Goal: Task Accomplishment & Management: Manage account settings

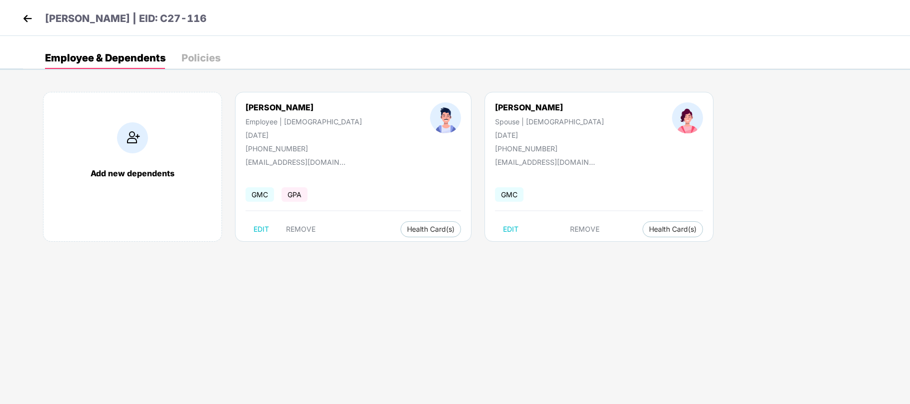
click at [27, 21] on img at bounding box center [27, 18] width 15 height 15
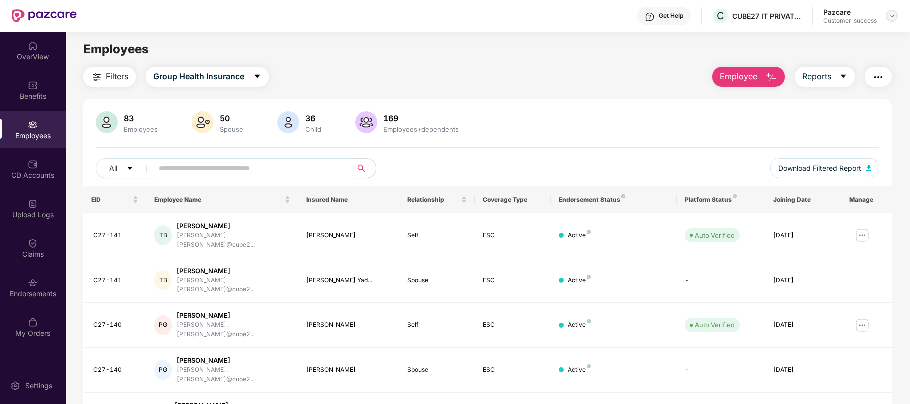
click at [894, 12] on img at bounding box center [892, 16] width 8 height 8
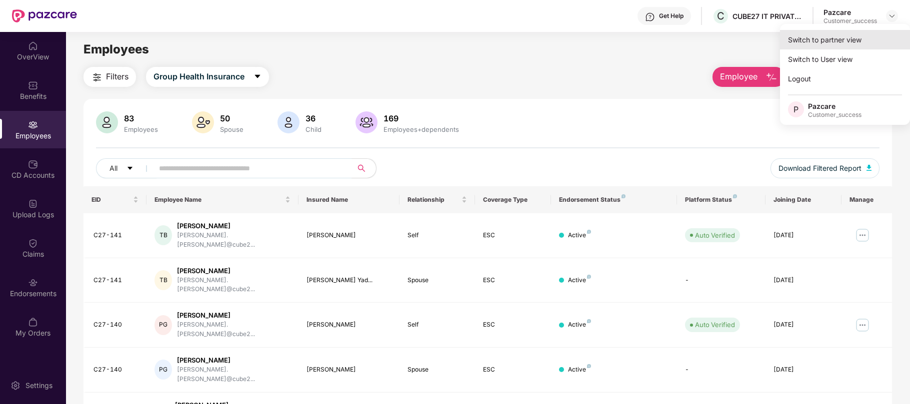
click at [850, 35] on div "Switch to partner view" at bounding box center [845, 39] width 130 height 19
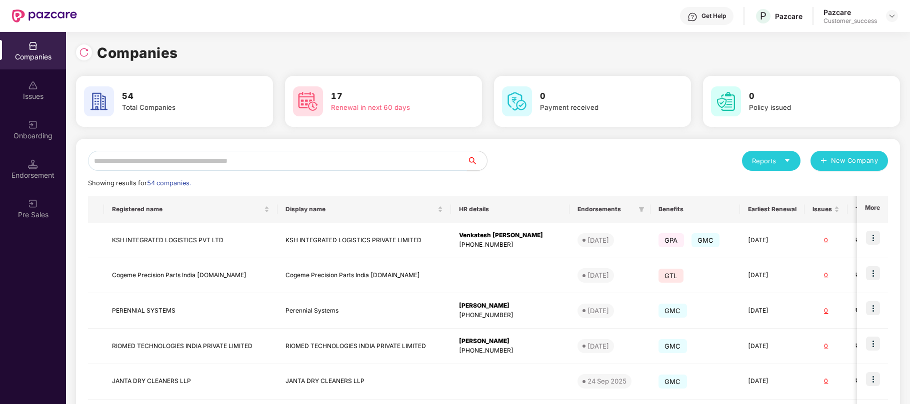
click at [261, 163] on input "text" at bounding box center [277, 161] width 379 height 20
click at [264, 156] on input "text" at bounding box center [277, 161] width 379 height 20
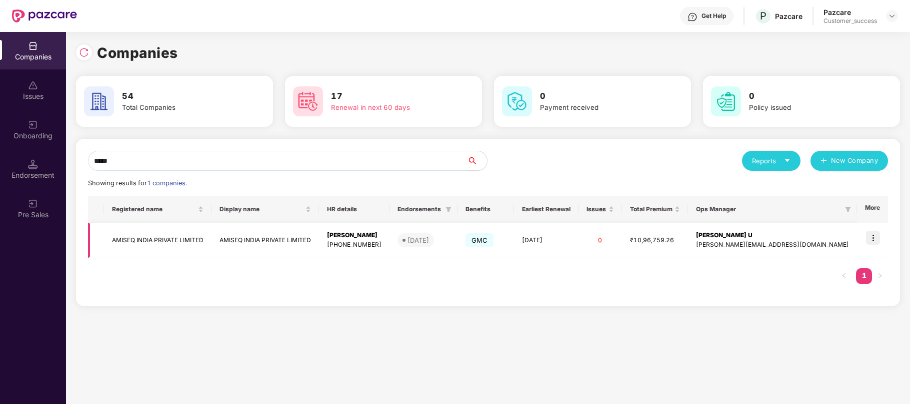
type input "*****"
click at [874, 244] on img at bounding box center [873, 238] width 14 height 14
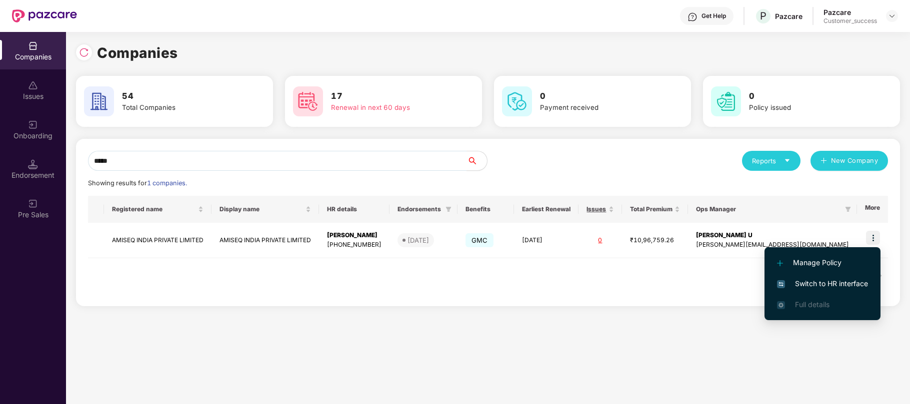
click at [830, 279] on span "Switch to HR interface" at bounding box center [822, 283] width 91 height 11
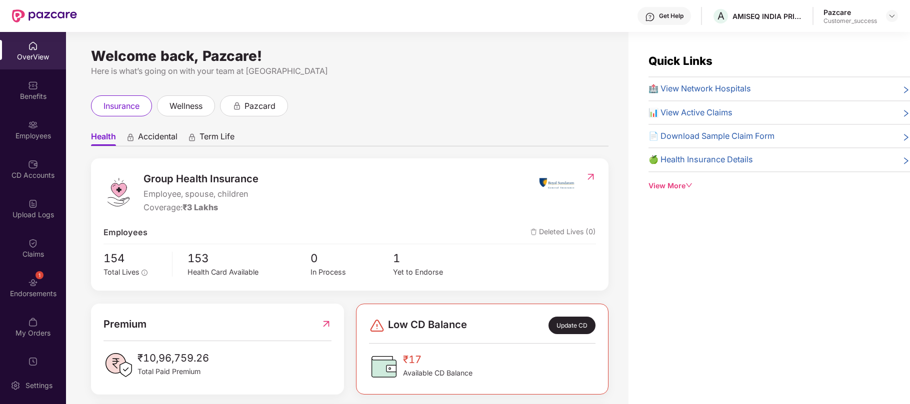
click at [27, 133] on div "Employees" at bounding box center [33, 136] width 66 height 10
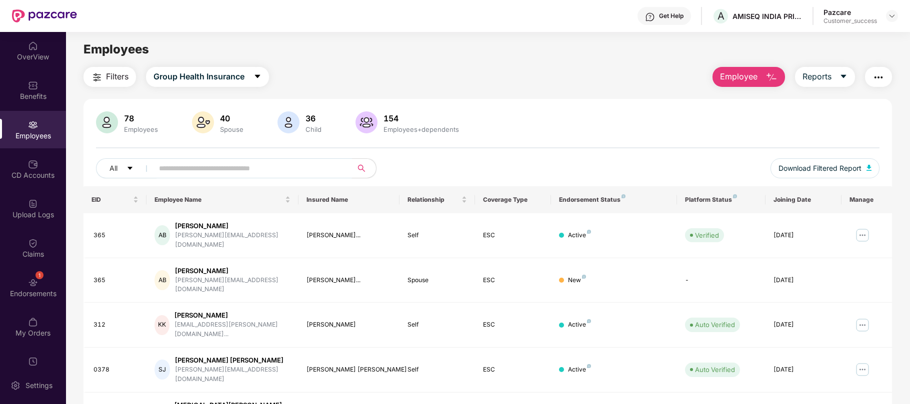
click at [170, 165] on input "text" at bounding box center [248, 168] width 179 height 15
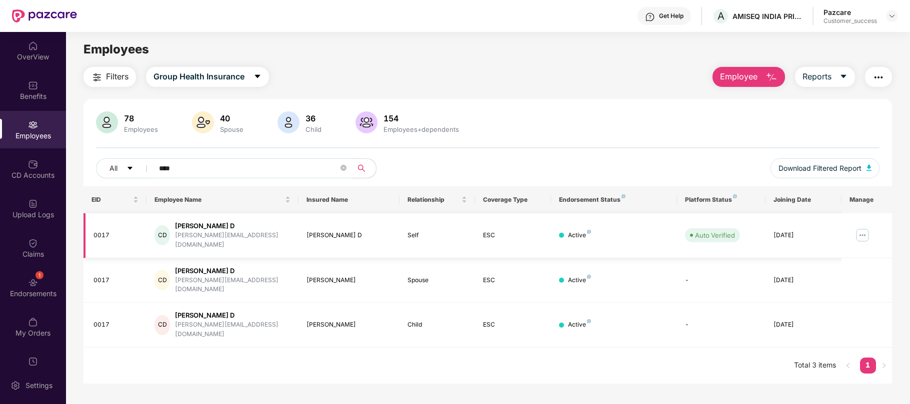
type input "****"
click at [863, 229] on img at bounding box center [862, 235] width 16 height 16
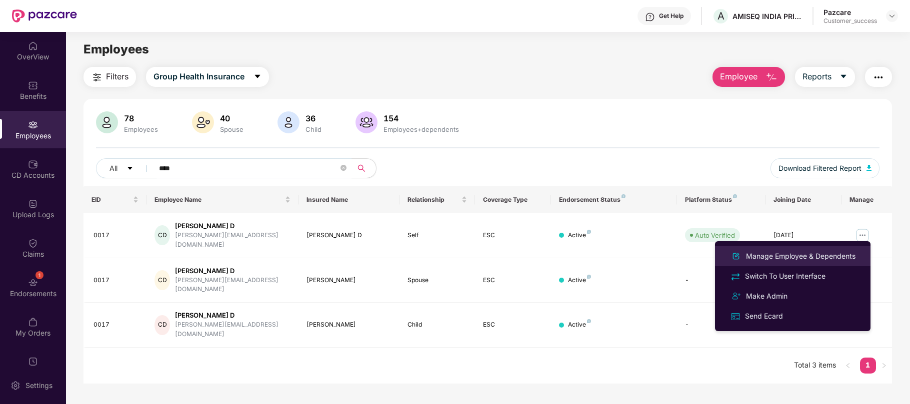
click at [794, 251] on div "Manage Employee & Dependents" at bounding box center [800, 256] width 113 height 11
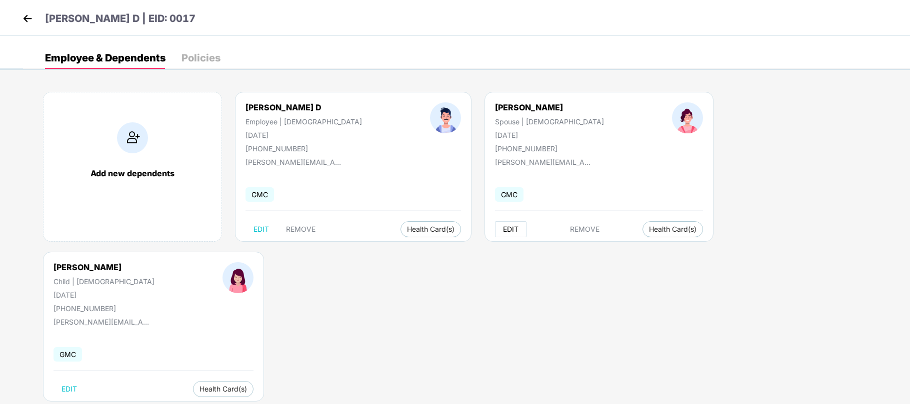
click at [503, 229] on span "EDIT" at bounding box center [510, 229] width 15 height 8
select select "******"
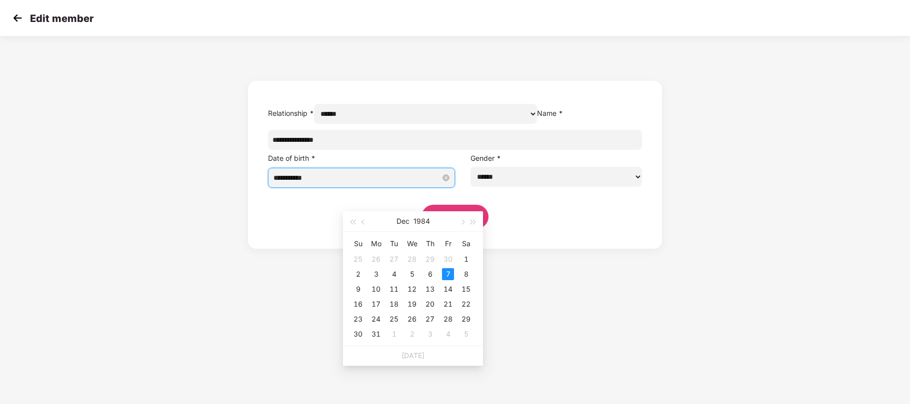
click at [427, 183] on input "**********" at bounding box center [356, 177] width 167 height 11
click at [410, 290] on div "12" at bounding box center [412, 289] width 12 height 12
click at [405, 222] on button "Dec" at bounding box center [402, 221] width 13 height 20
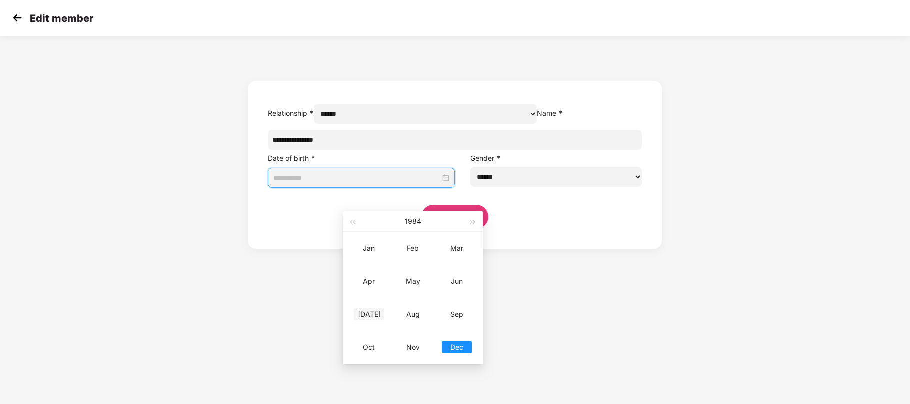
click at [368, 316] on div "[DATE]" at bounding box center [369, 314] width 30 height 12
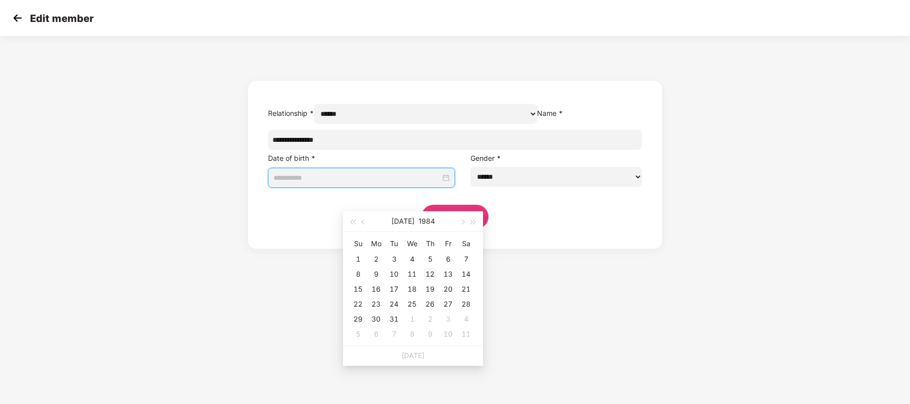
click at [430, 272] on div "12" at bounding box center [430, 274] width 12 height 12
type input "**********"
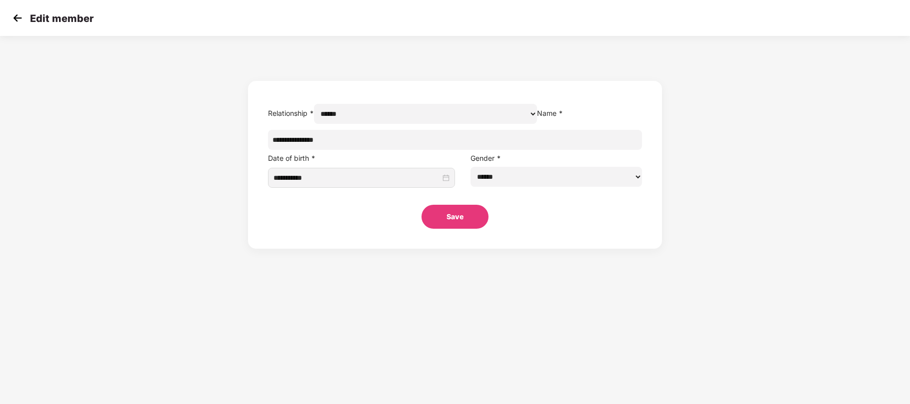
click at [530, 229] on div "Save" at bounding box center [455, 209] width 374 height 39
click at [462, 229] on button "Save" at bounding box center [454, 217] width 67 height 24
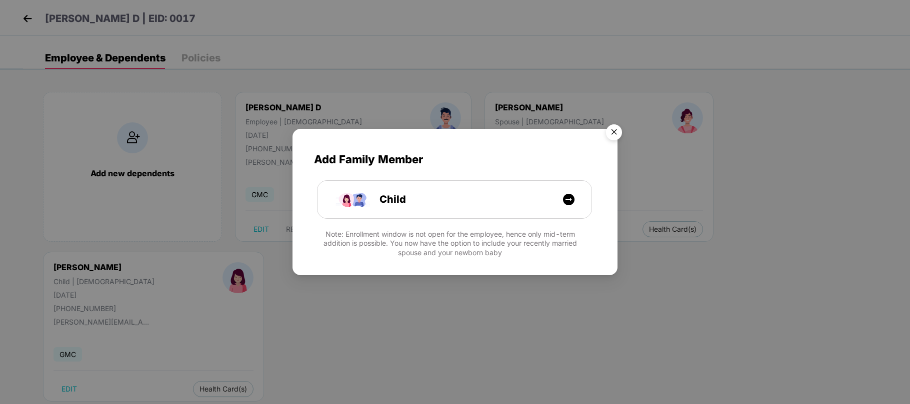
click at [614, 136] on img "Close" at bounding box center [614, 134] width 28 height 28
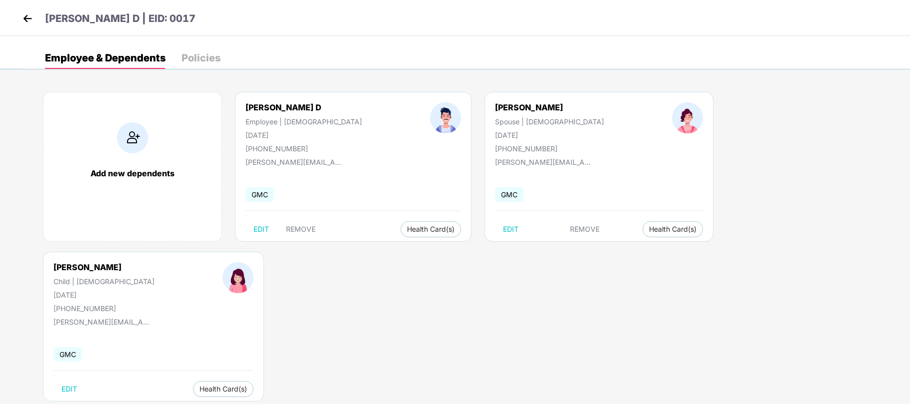
click at [29, 23] on img at bounding box center [27, 18] width 15 height 15
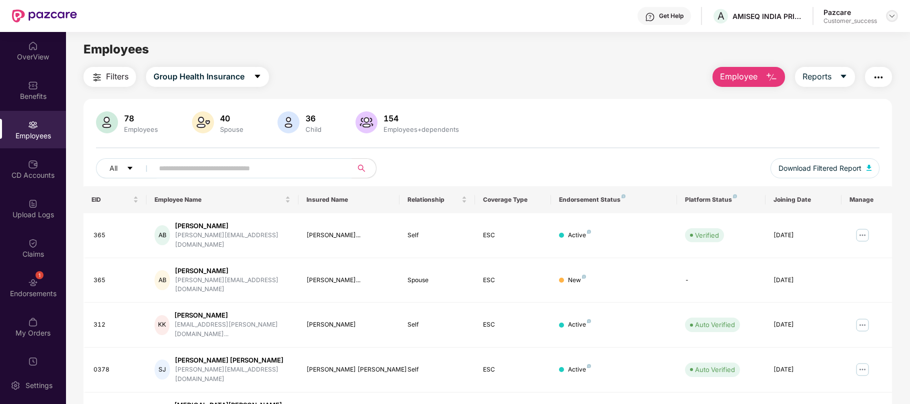
click at [894, 14] on img at bounding box center [892, 16] width 8 height 8
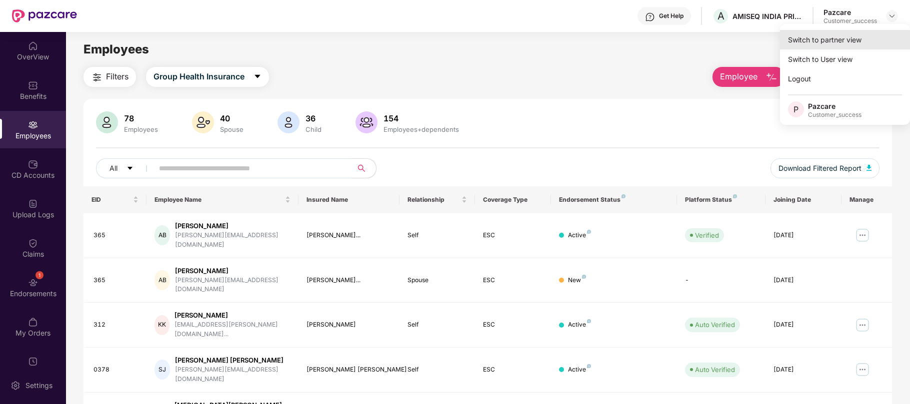
click at [837, 39] on div "Switch to partner view" at bounding box center [845, 39] width 130 height 19
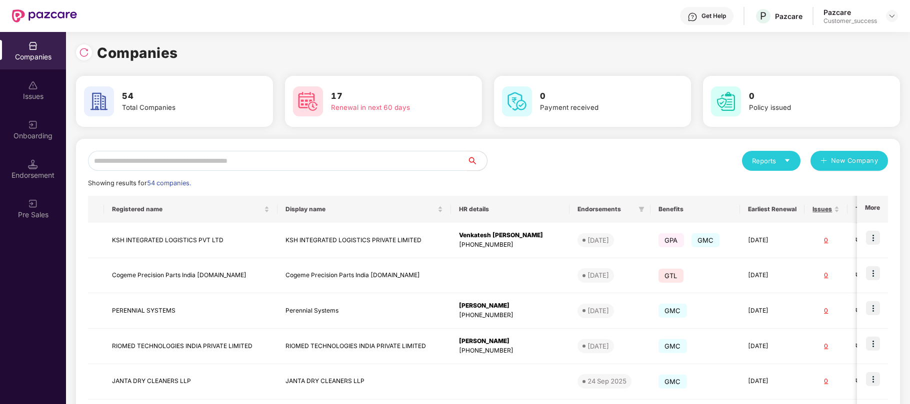
click at [418, 167] on input "text" at bounding box center [277, 161] width 379 height 20
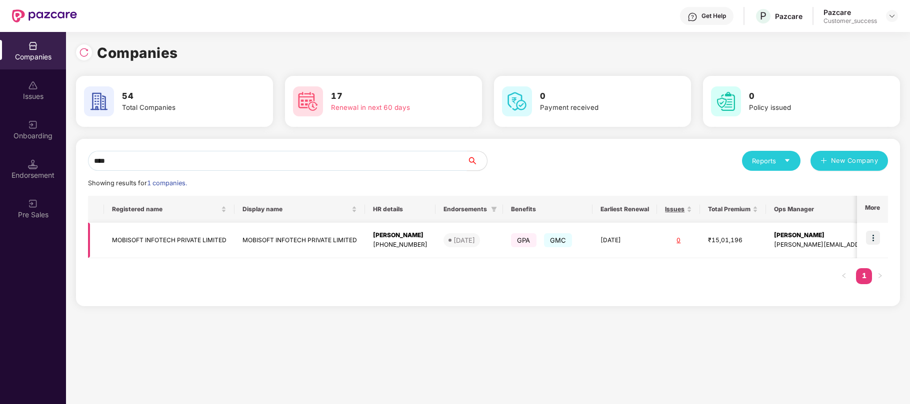
type input "****"
click at [818, 249] on div "[PERSON_NAME][EMAIL_ADDRESS][DOMAIN_NAME]" at bounding box center [850, 244] width 153 height 9
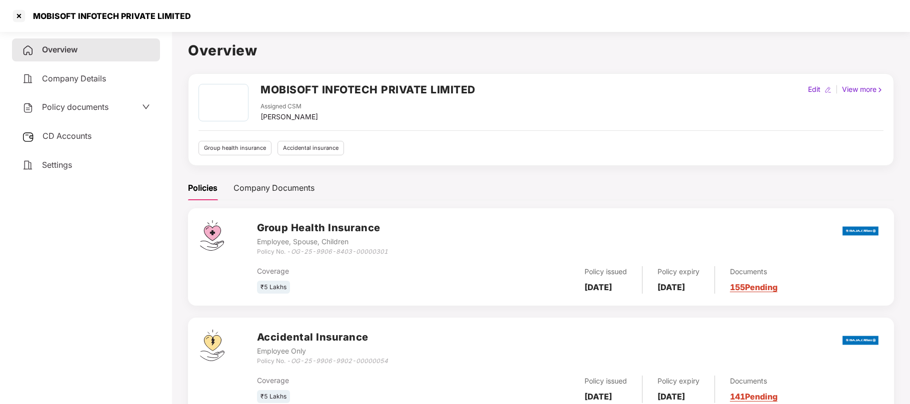
click at [88, 108] on span "Policy documents" at bounding box center [75, 107] width 66 height 10
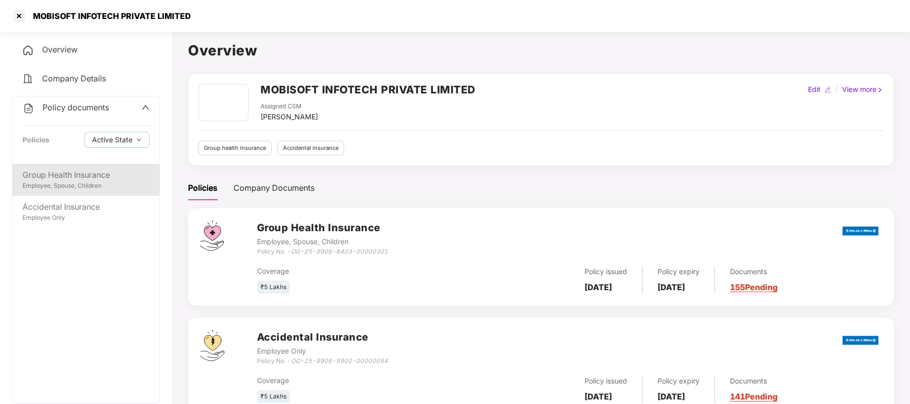
click at [58, 188] on div "Employee, Spouse, Children" at bounding box center [85, 185] width 127 height 9
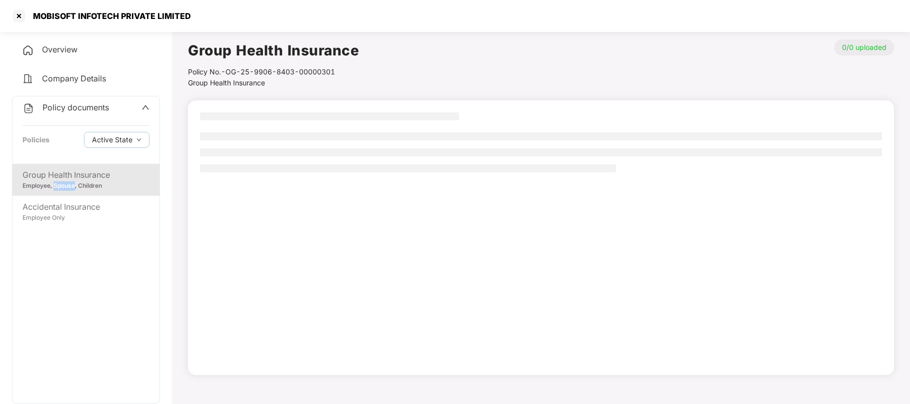
click at [58, 188] on div "Employee, Spouse, Children" at bounding box center [85, 185] width 127 height 9
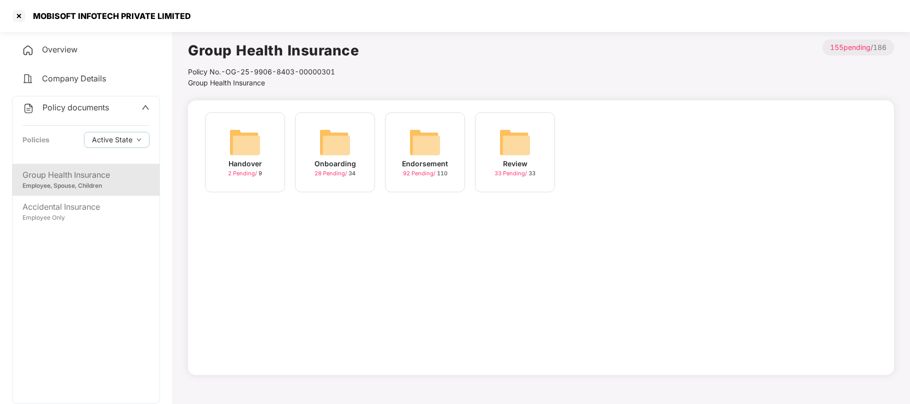
click at [438, 170] on div "92 Pending / 110" at bounding box center [425, 173] width 44 height 8
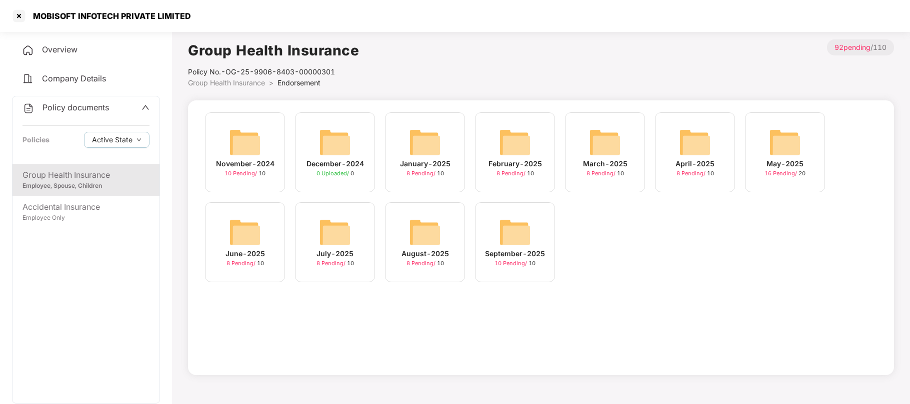
click at [426, 249] on div "August-2025" at bounding box center [424, 253] width 47 height 11
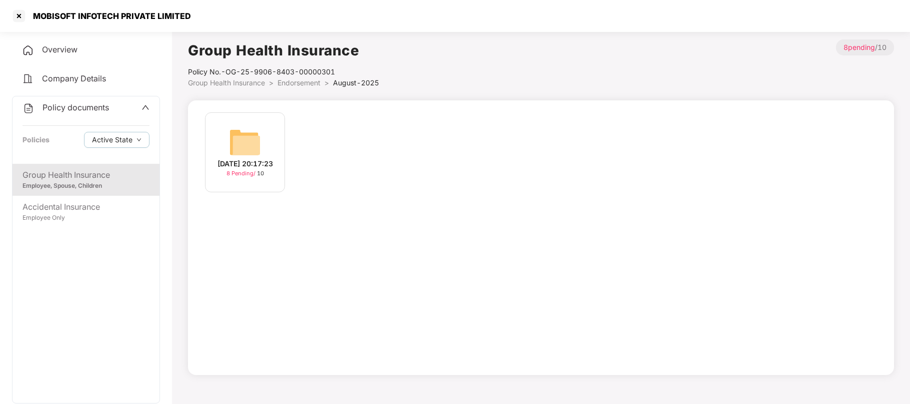
click at [238, 158] on div "[DATE] 20:17:23" at bounding box center [244, 163] width 55 height 11
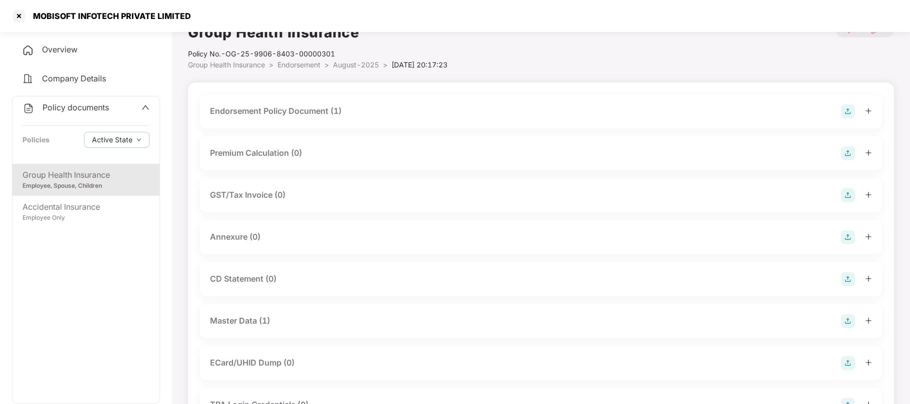
scroll to position [18, 0]
click at [243, 326] on div "Master Data (1)" at bounding box center [240, 320] width 60 height 12
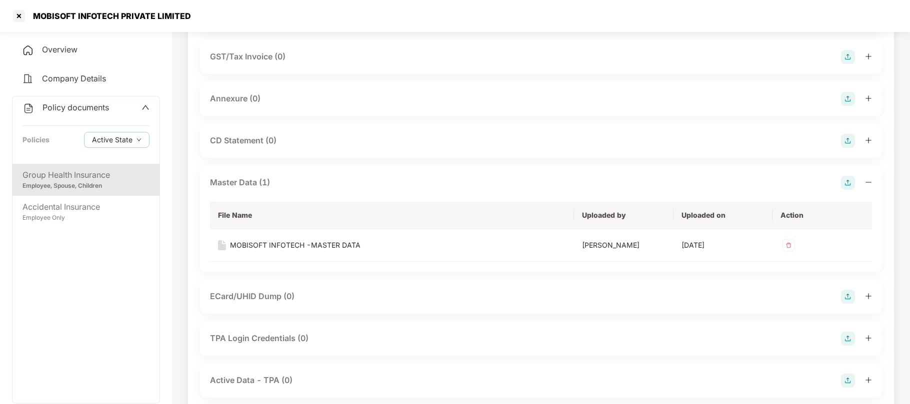
scroll to position [157, 0]
click at [328, 241] on td "MOBISOFT INFOTECH -MASTER DATA" at bounding box center [392, 245] width 364 height 32
click at [352, 244] on div "MOBISOFT INFOTECH -MASTER DATA" at bounding box center [295, 244] width 130 height 11
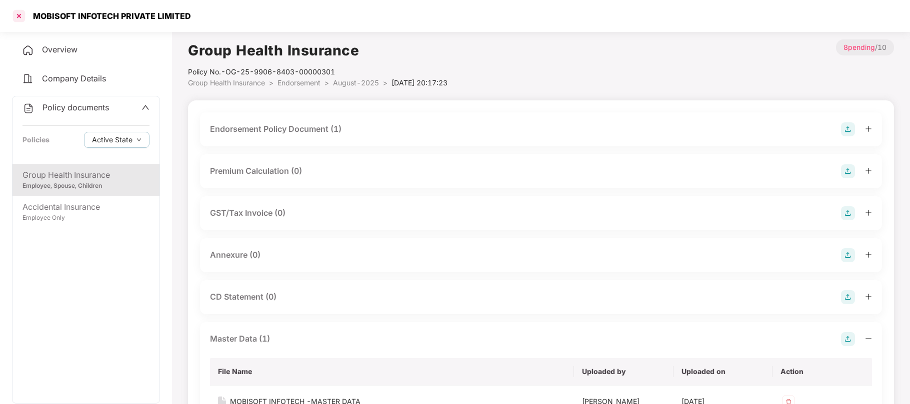
click at [22, 14] on div at bounding box center [19, 16] width 16 height 16
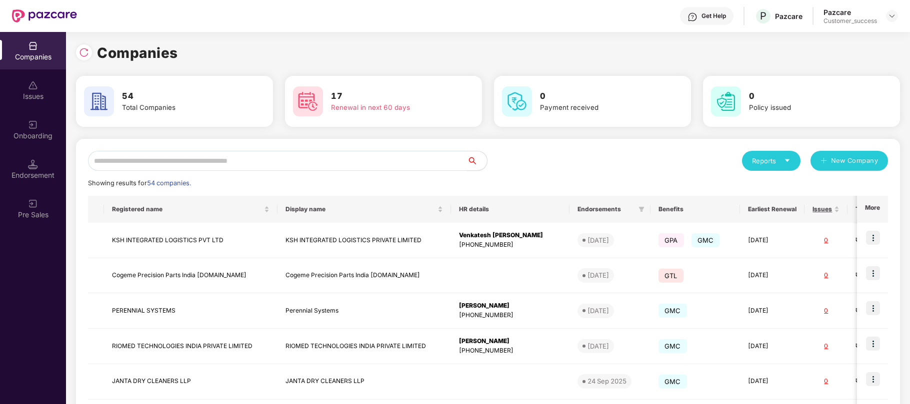
click at [324, 156] on input "text" at bounding box center [277, 161] width 379 height 20
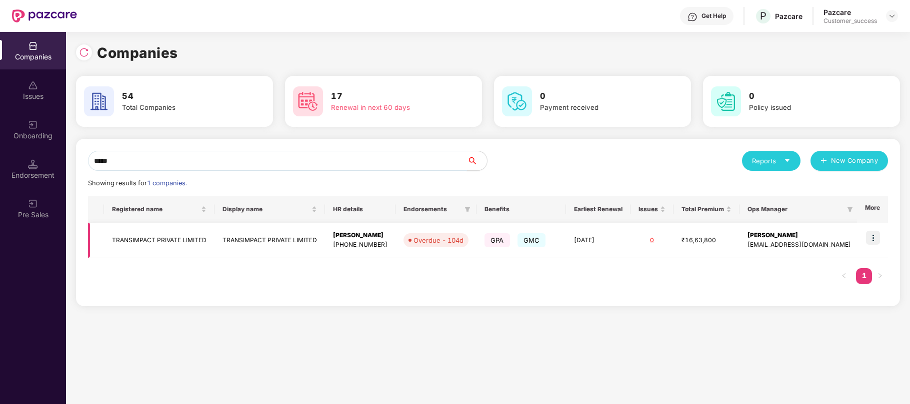
type input "*****"
click at [870, 233] on img at bounding box center [873, 238] width 14 height 14
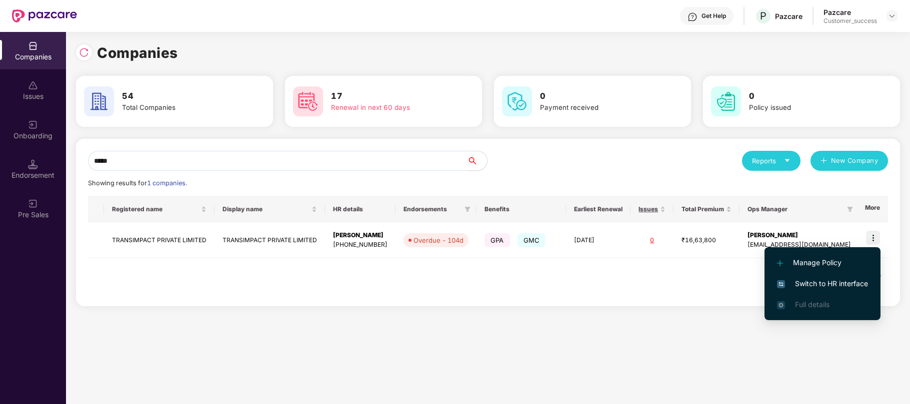
click at [806, 286] on span "Switch to HR interface" at bounding box center [822, 283] width 91 height 11
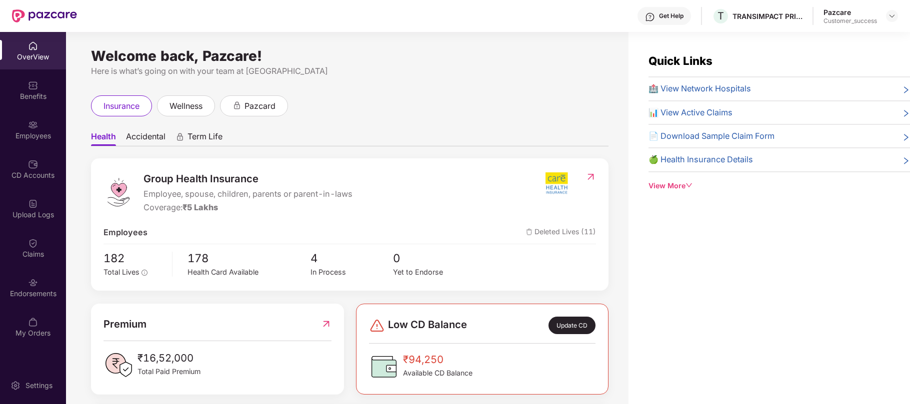
click at [35, 131] on div "Employees" at bounding box center [33, 136] width 66 height 10
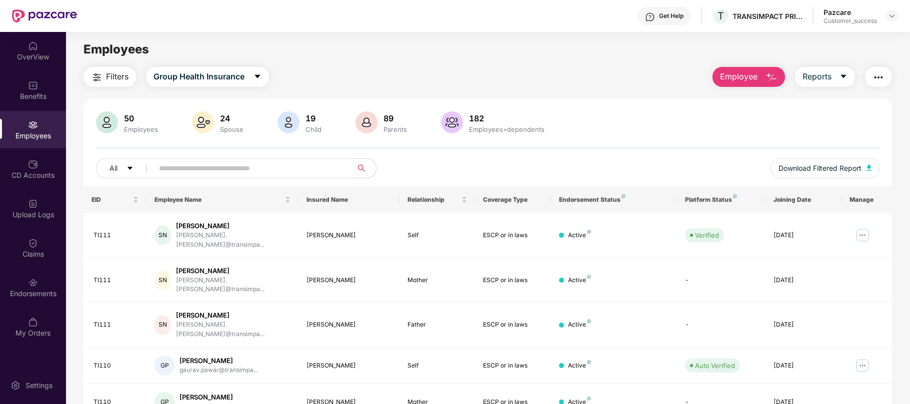
click at [191, 175] on input "text" at bounding box center [248, 168] width 179 height 15
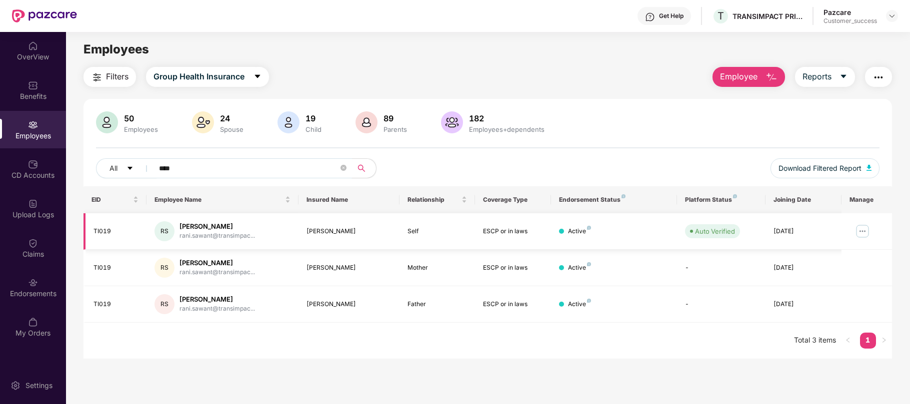
type input "****"
click at [104, 228] on div "TI019" at bounding box center [115, 231] width 45 height 9
copy div "TI019"
click at [866, 228] on img at bounding box center [862, 231] width 16 height 16
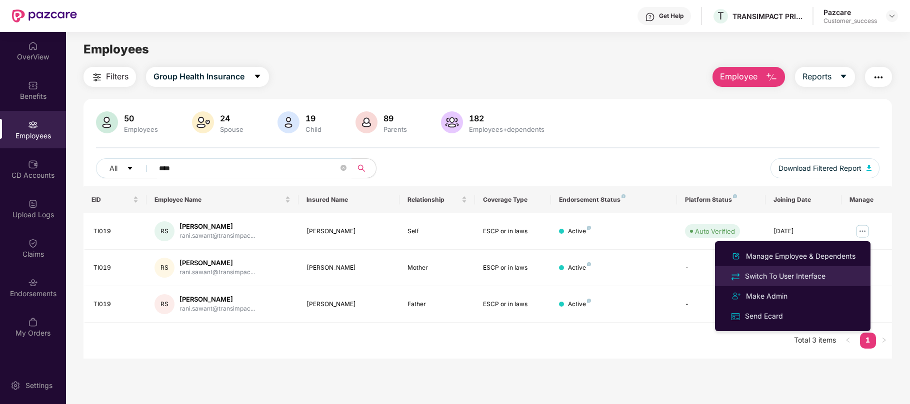
click at [811, 277] on div "Switch To User Interface" at bounding box center [785, 276] width 84 height 11
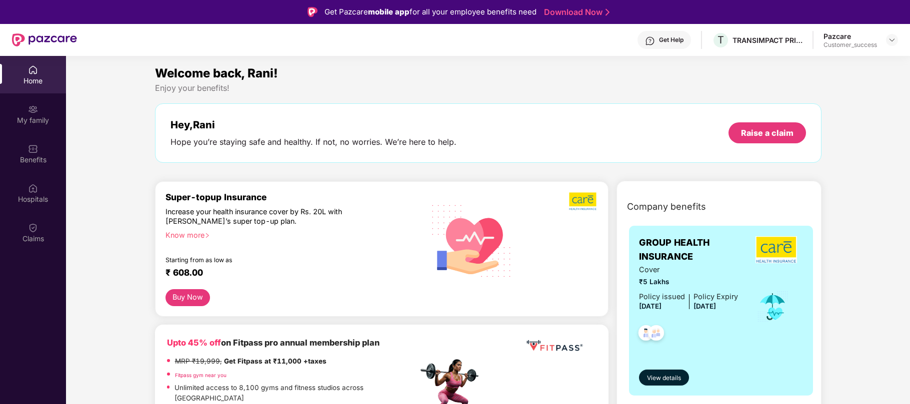
click at [33, 230] on img at bounding box center [33, 228] width 10 height 10
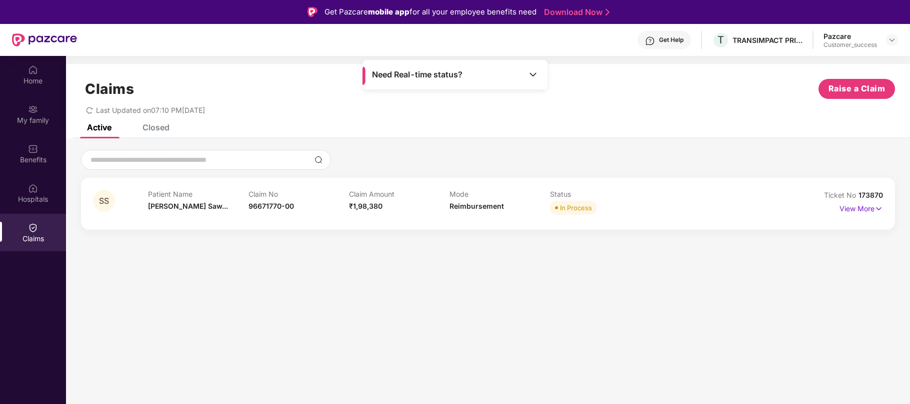
click at [164, 127] on div "Closed" at bounding box center [155, 127] width 27 height 10
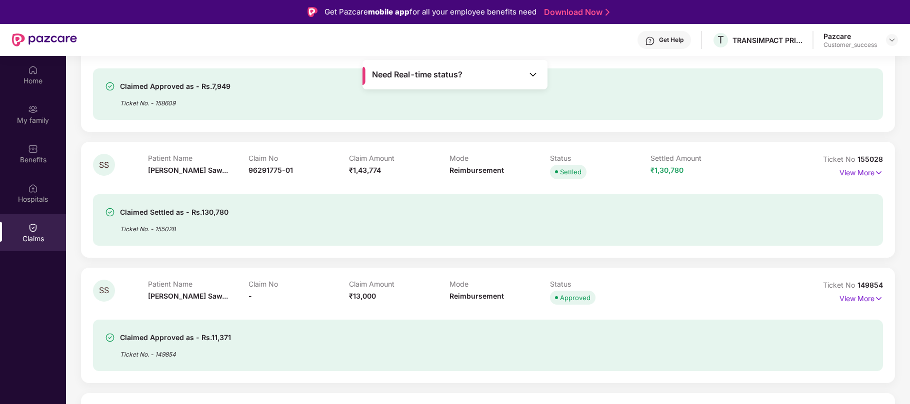
scroll to position [412, 0]
click at [879, 171] on img at bounding box center [878, 173] width 8 height 11
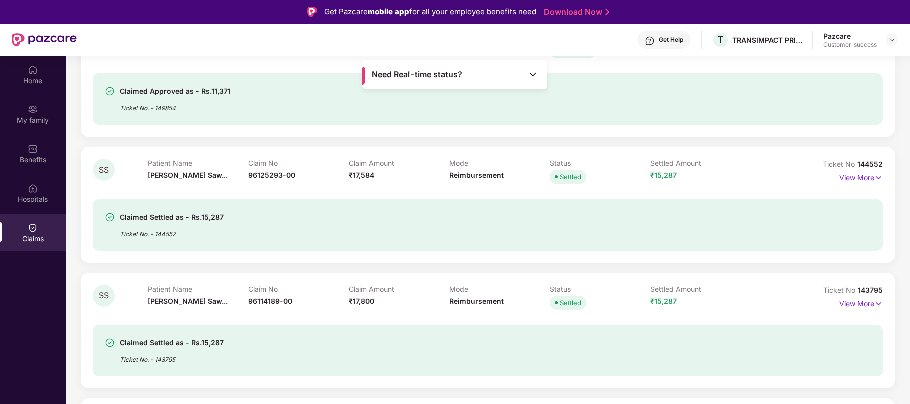
scroll to position [56, 0]
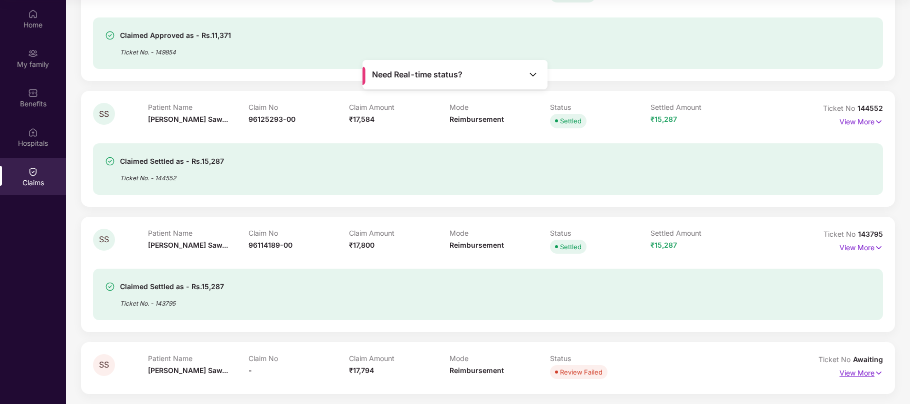
click at [880, 373] on img at bounding box center [878, 373] width 8 height 11
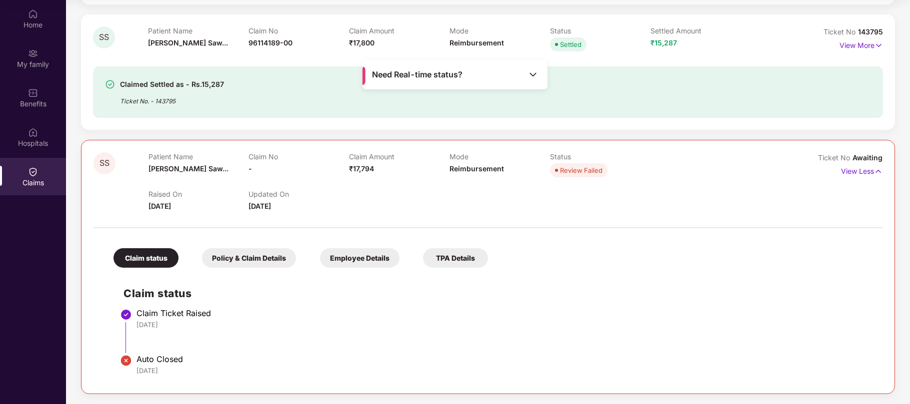
scroll to position [1202, 0]
click at [712, 314] on div "Claim Ticket Raised" at bounding box center [504, 313] width 736 height 10
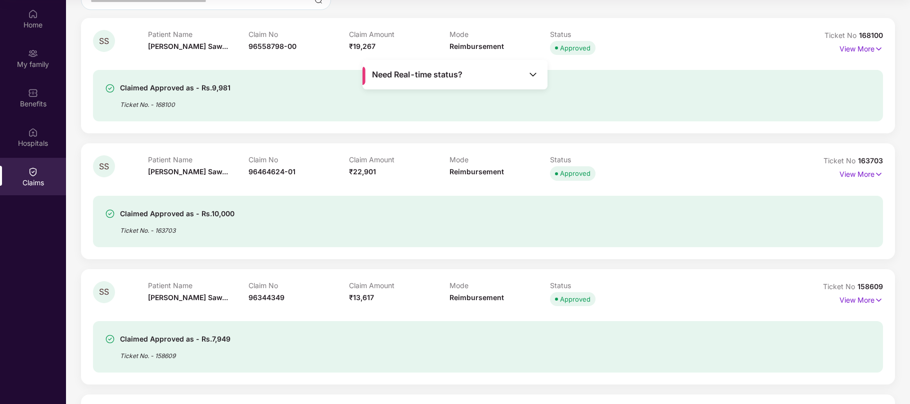
scroll to position [0, 0]
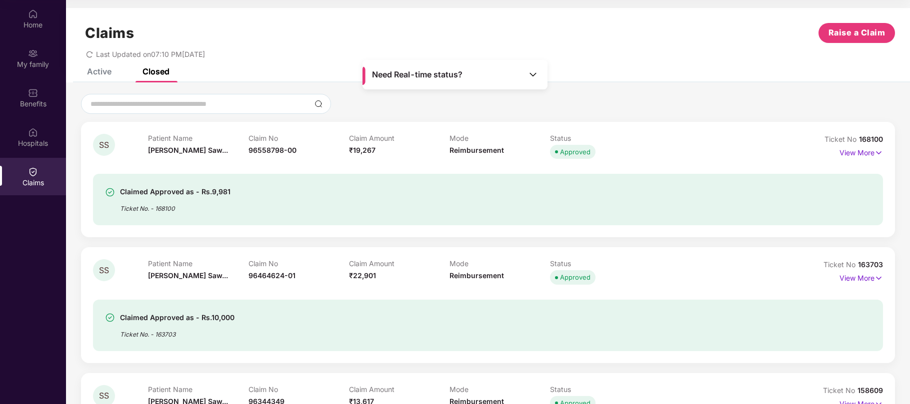
click at [96, 75] on div "Active" at bounding box center [99, 71] width 24 height 10
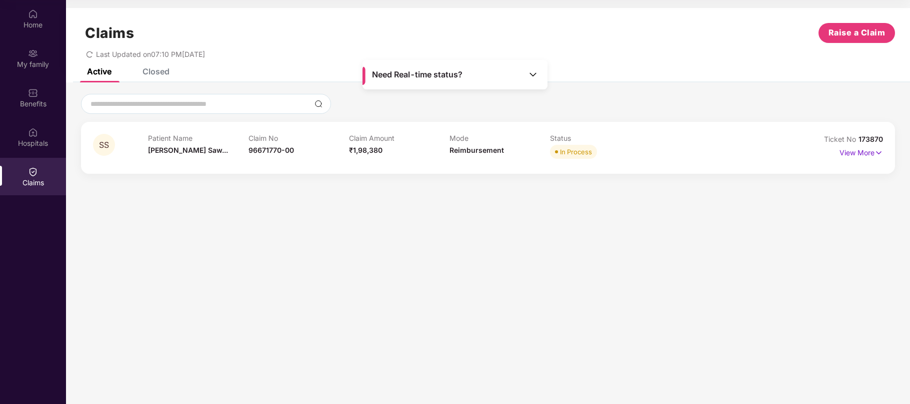
click at [353, 274] on section "Claims Raise a Claim Last Updated on 07:10 PM[DATE] Active Closed SS Patient Na…" at bounding box center [488, 202] width 844 height 404
click at [272, 148] on span "96671770-00" at bounding box center [270, 150] width 45 height 8
copy span "96671770-00"
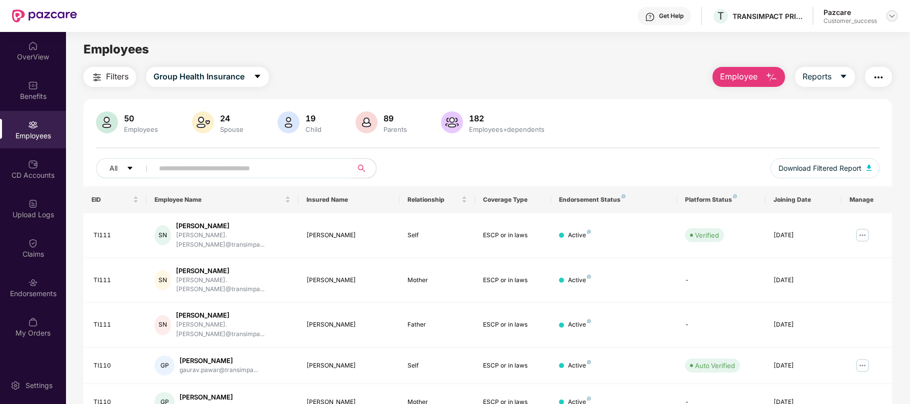
click at [891, 20] on div at bounding box center [892, 16] width 12 height 12
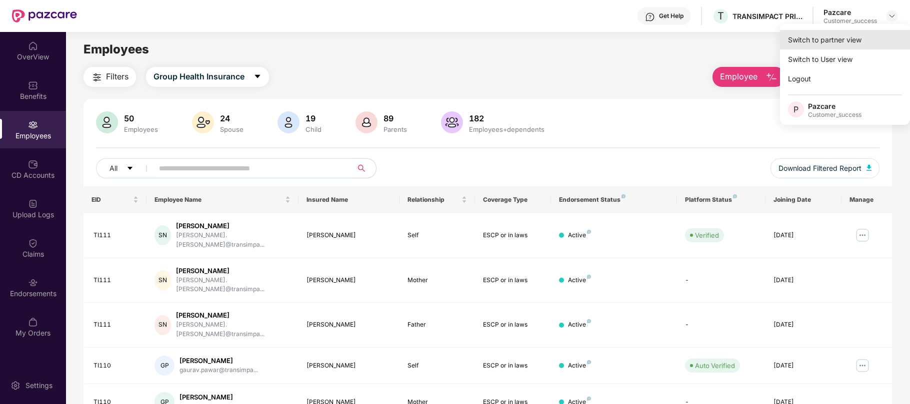
click at [814, 42] on div "Switch to partner view" at bounding box center [845, 39] width 130 height 19
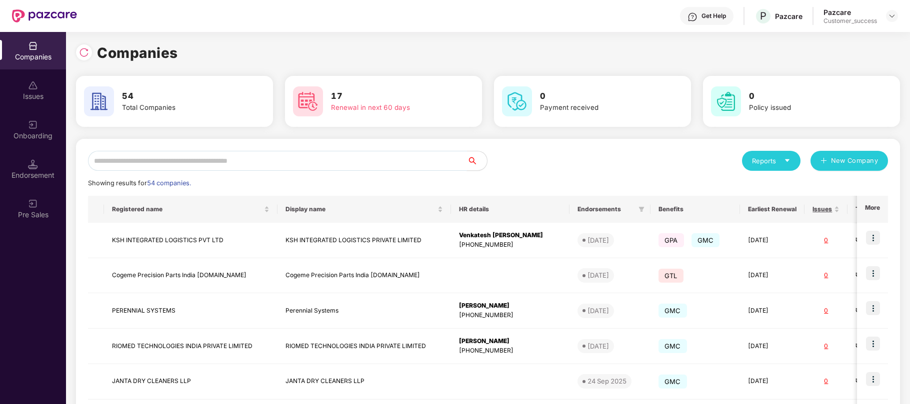
click at [304, 166] on input "text" at bounding box center [277, 161] width 379 height 20
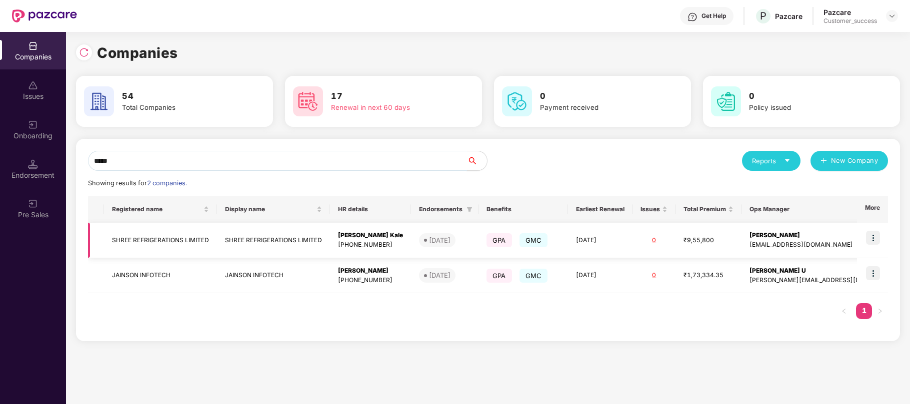
type input "*****"
click at [875, 237] on img at bounding box center [873, 238] width 14 height 14
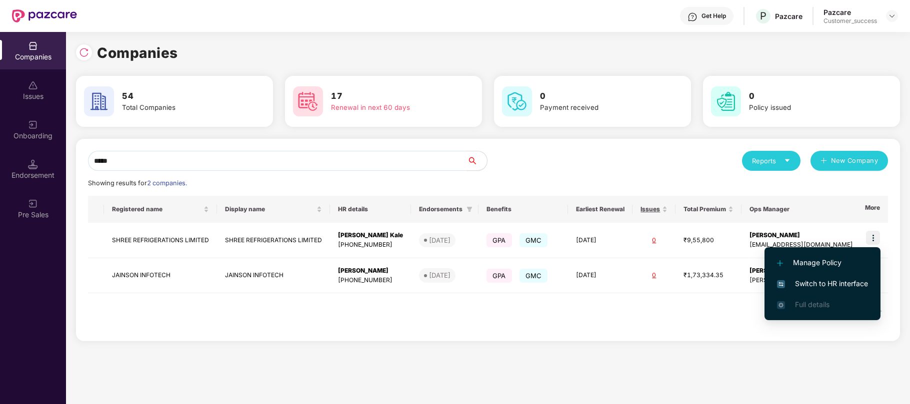
click at [822, 282] on span "Switch to HR interface" at bounding box center [822, 283] width 91 height 11
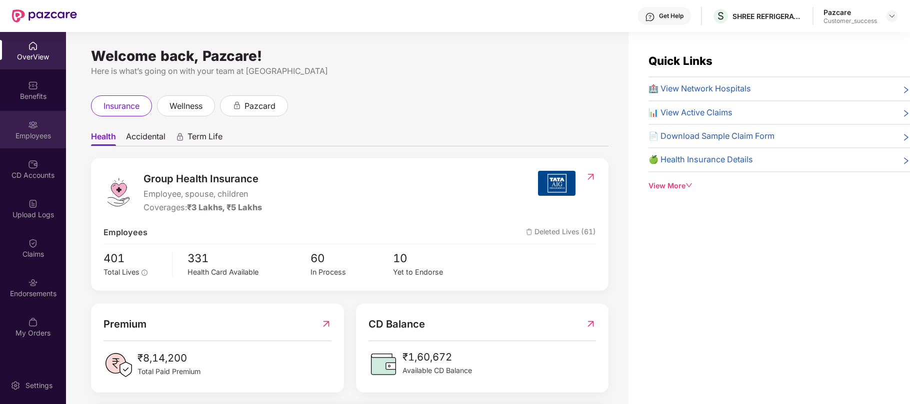
click at [34, 137] on div "Employees" at bounding box center [33, 136] width 66 height 10
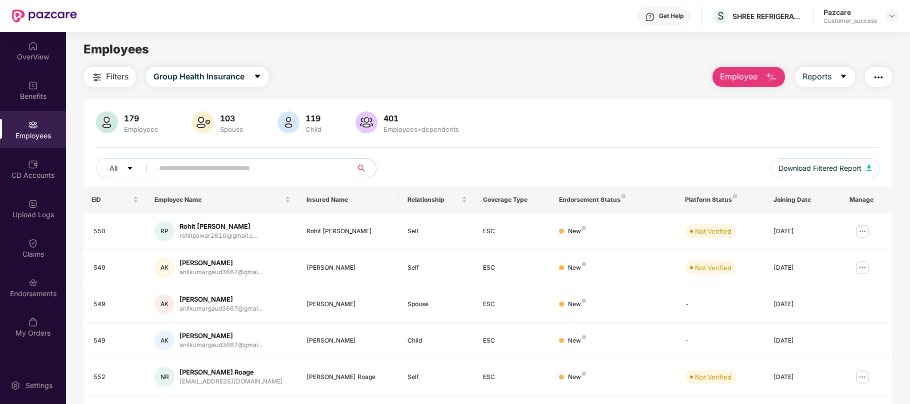
click at [186, 168] on input "text" at bounding box center [248, 168] width 179 height 15
type input "*"
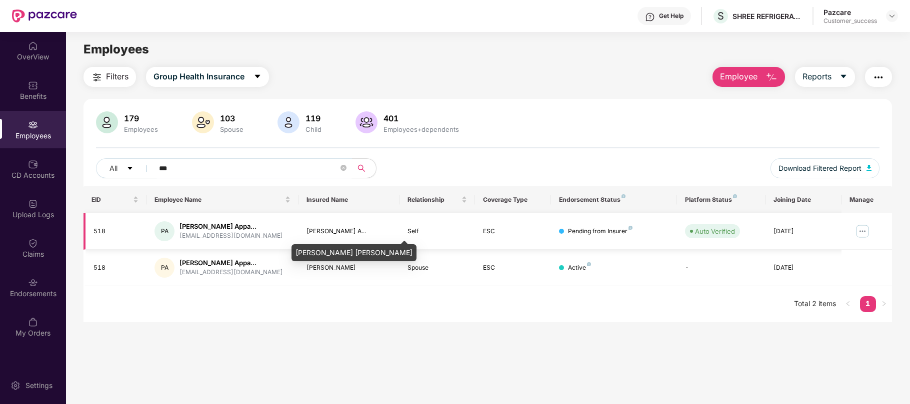
type input "***"
click at [858, 232] on img at bounding box center [862, 231] width 16 height 16
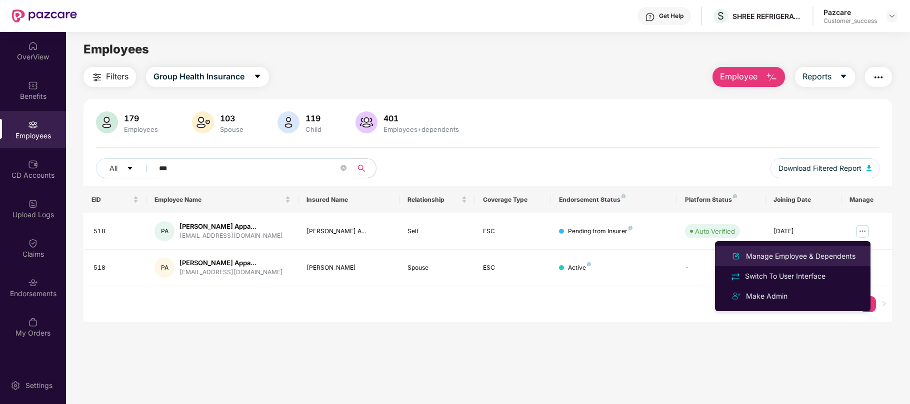
click at [804, 255] on div "Manage Employee & Dependents" at bounding box center [800, 256] width 113 height 11
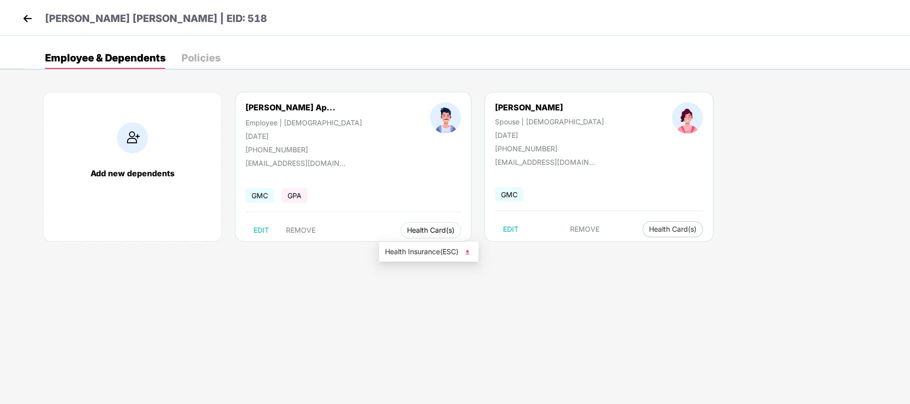
click at [400, 227] on button "Health Card(s)" at bounding box center [430, 230] width 60 height 16
click at [422, 250] on span "Health Insurance(ESC)" at bounding box center [428, 251] width 87 height 11
click at [27, 14] on img at bounding box center [27, 18] width 15 height 15
